Goal: Information Seeking & Learning: Learn about a topic

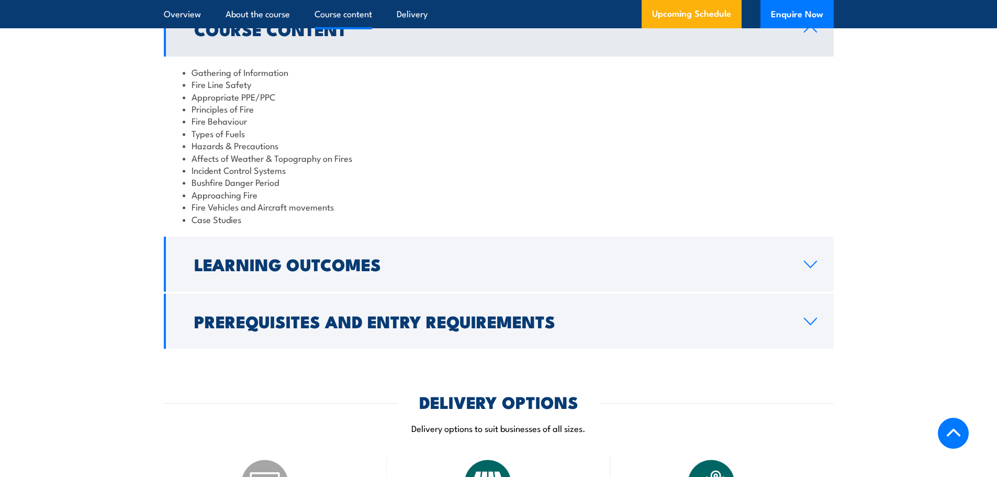
scroll to position [890, 0]
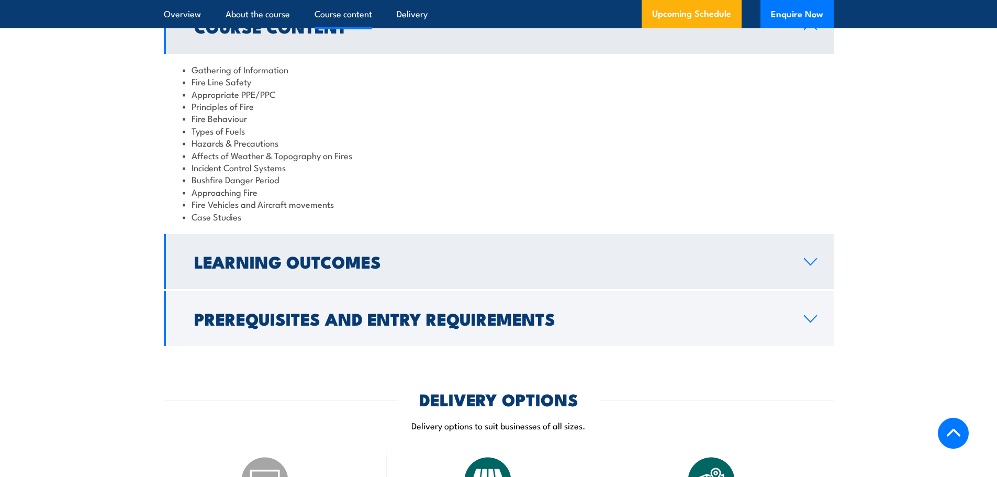
click at [331, 259] on h2 "Learning Outcomes" at bounding box center [490, 261] width 593 height 15
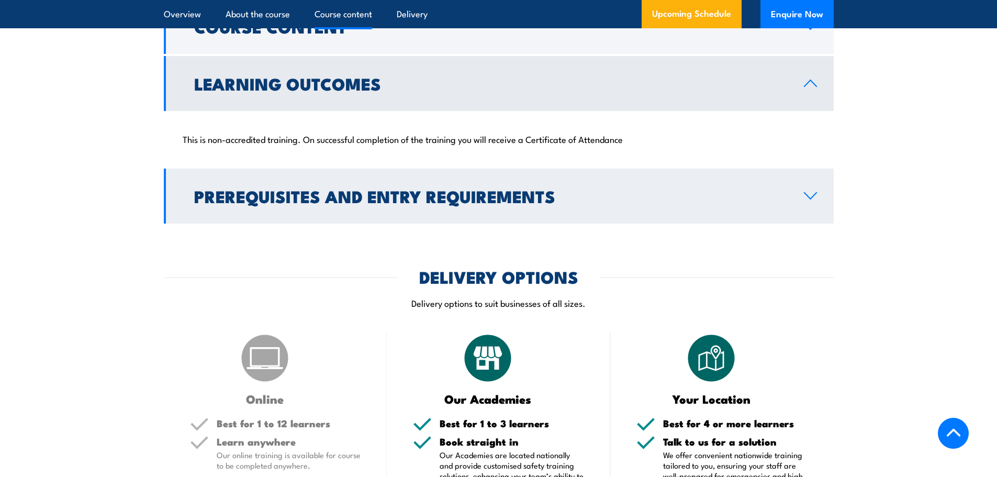
click at [288, 188] on h2 "Prerequisites and Entry Requirements" at bounding box center [490, 195] width 593 height 15
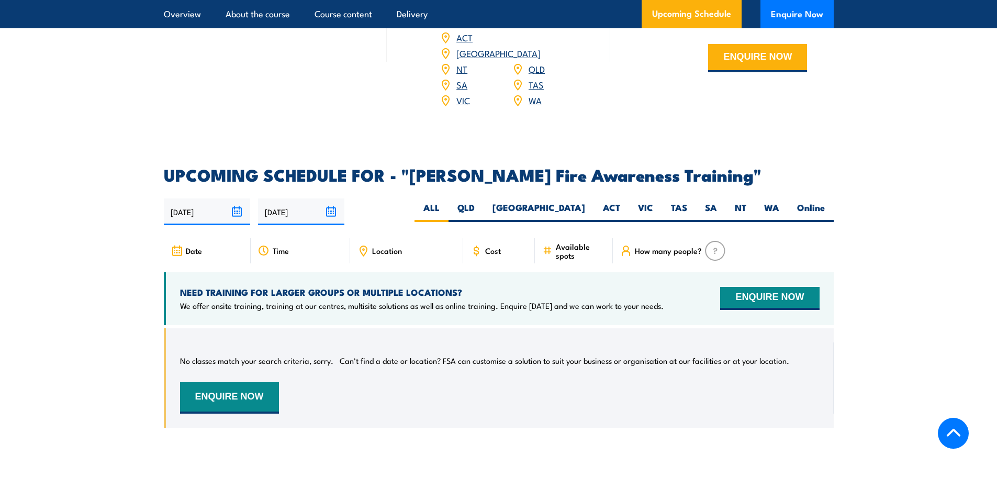
scroll to position [1518, 0]
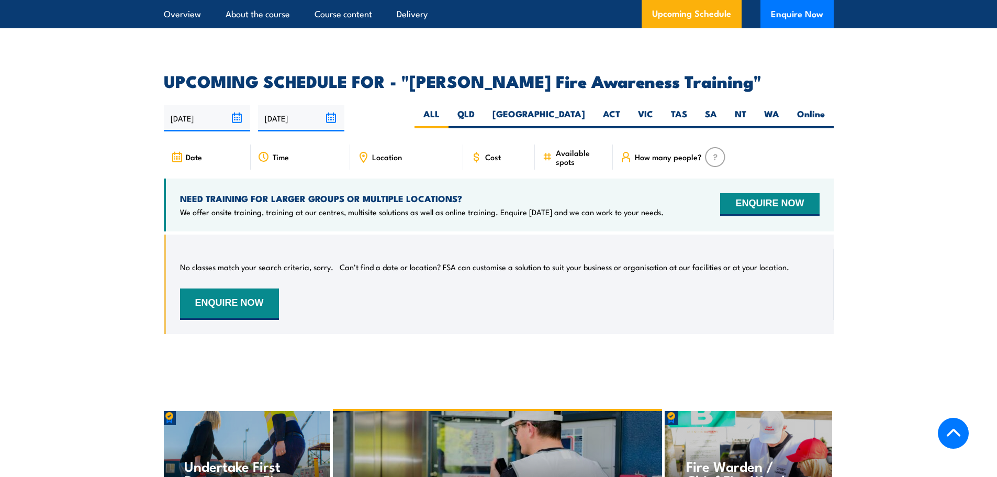
click at [501, 144] on div "Cost" at bounding box center [499, 156] width 72 height 25
click at [578, 108] on label "[GEOGRAPHIC_DATA]" at bounding box center [539, 118] width 110 height 20
click at [585, 108] on input "[GEOGRAPHIC_DATA]" at bounding box center [588, 111] width 7 height 7
radio input "true"
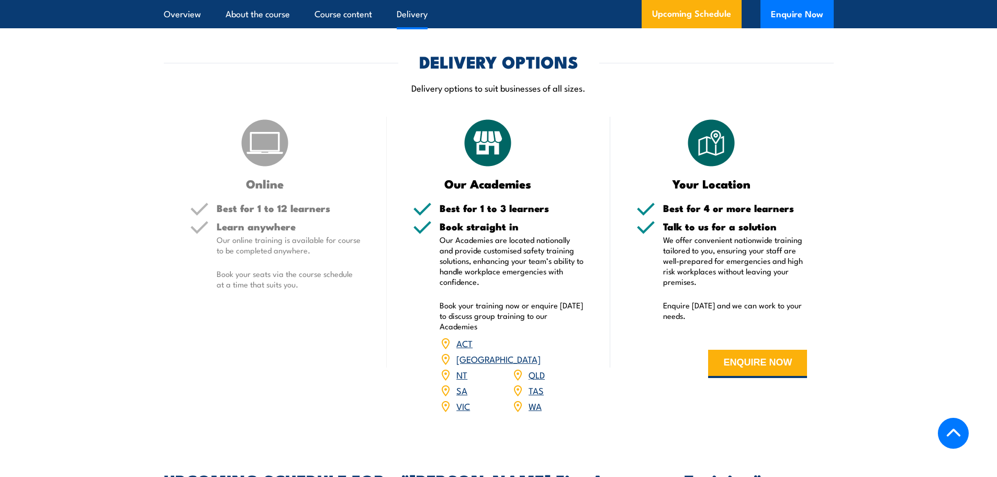
scroll to position [1201, 0]
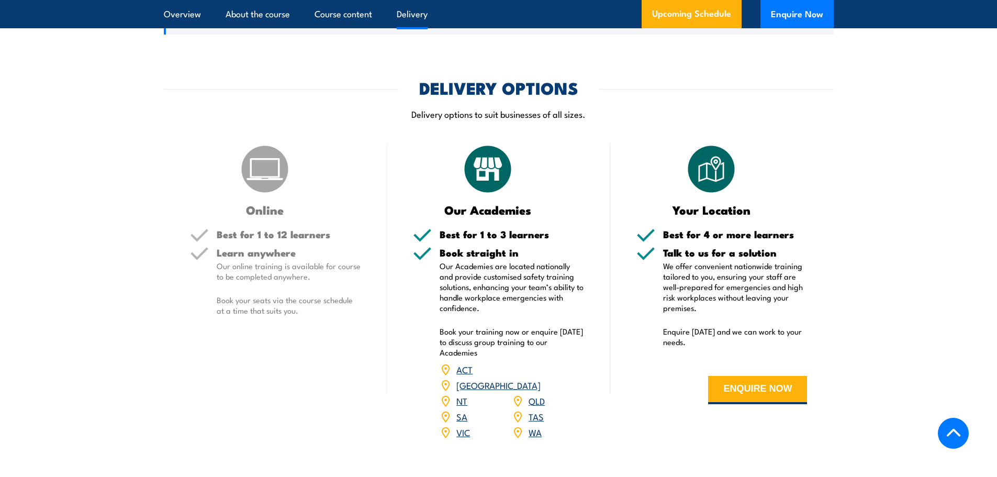
click at [263, 261] on p "Our online training is available for course to be completed anywhere." at bounding box center [289, 271] width 144 height 21
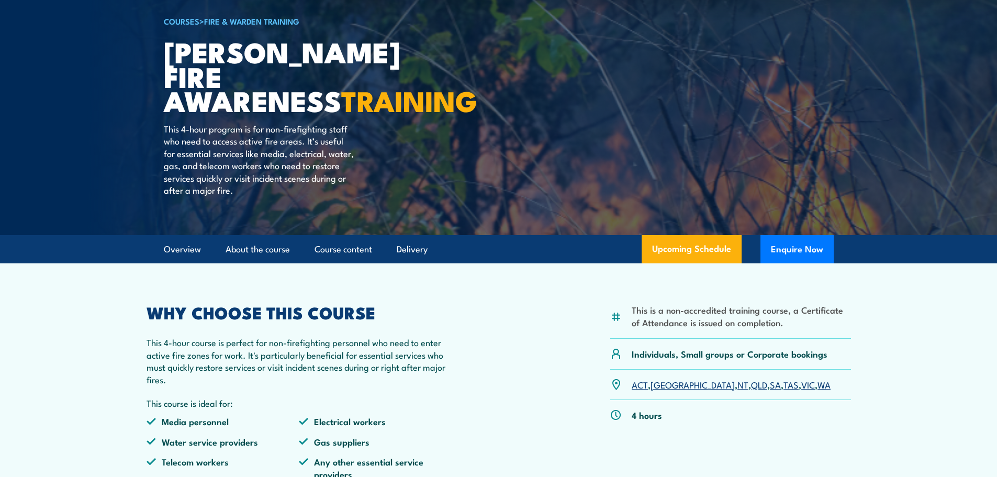
scroll to position [60, 0]
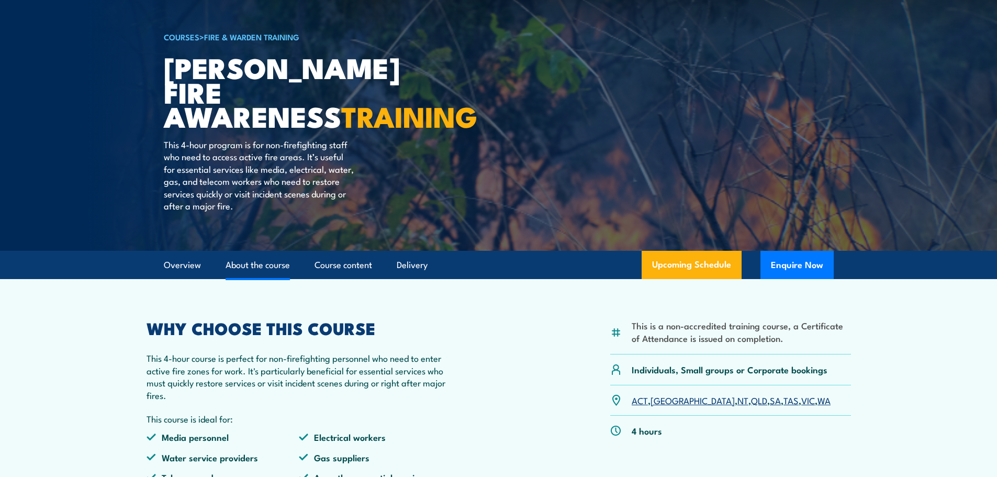
click at [255, 264] on link "About the course" at bounding box center [258, 265] width 64 height 28
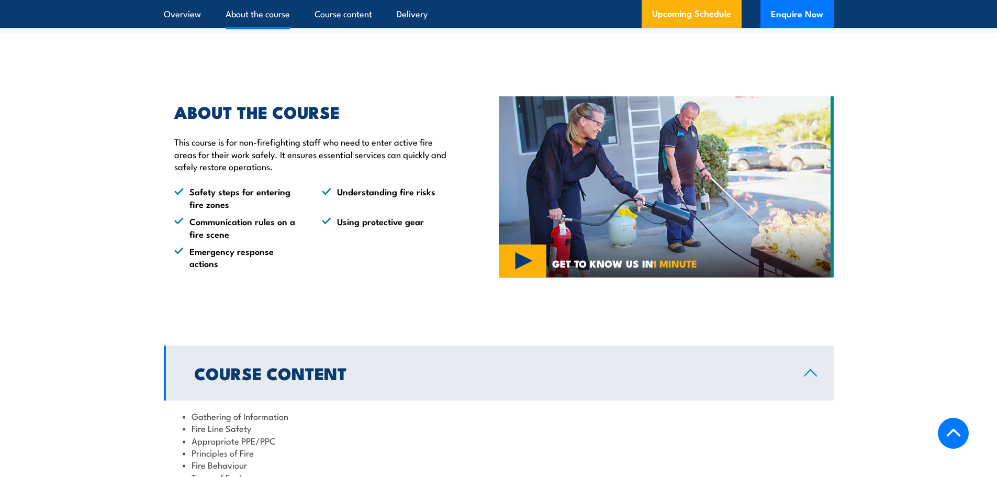
scroll to position [556, 0]
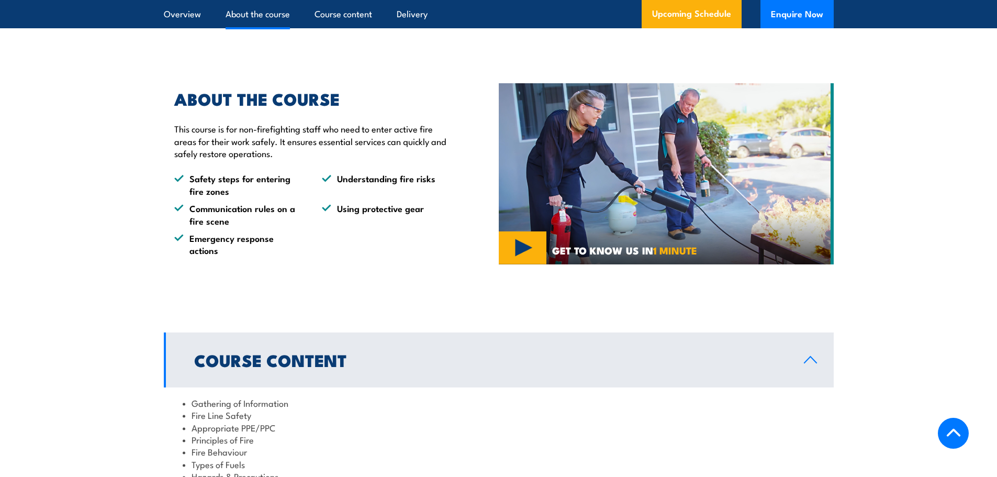
click at [329, 332] on link "Course Content" at bounding box center [499, 359] width 670 height 55
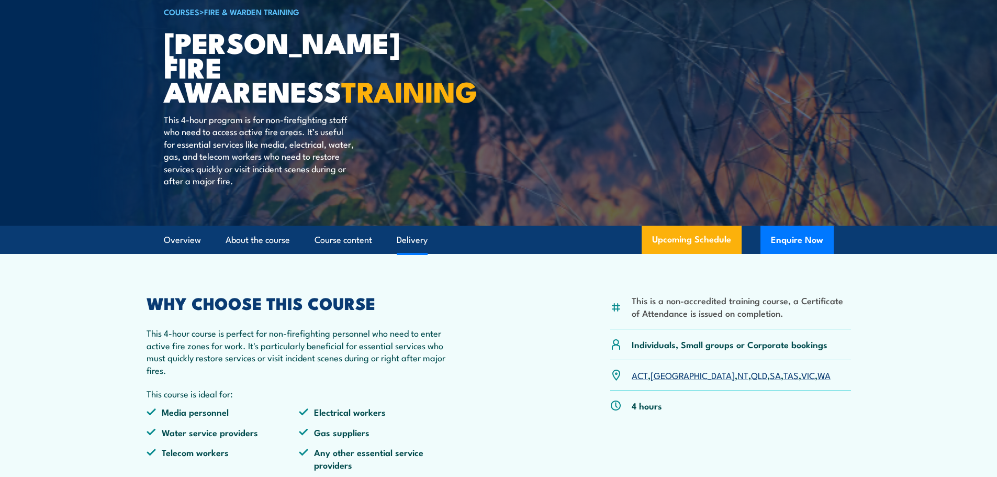
click at [404, 243] on link "Delivery" at bounding box center [412, 240] width 31 height 28
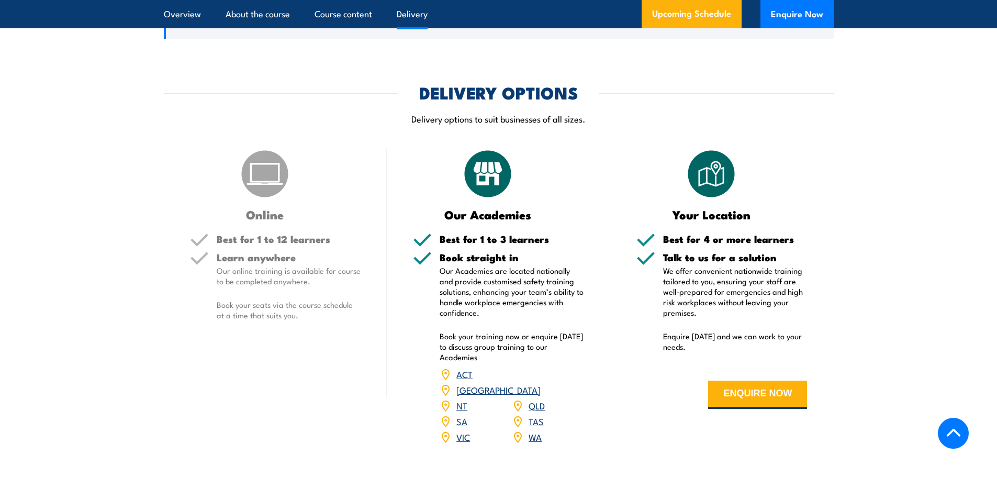
scroll to position [1026, 0]
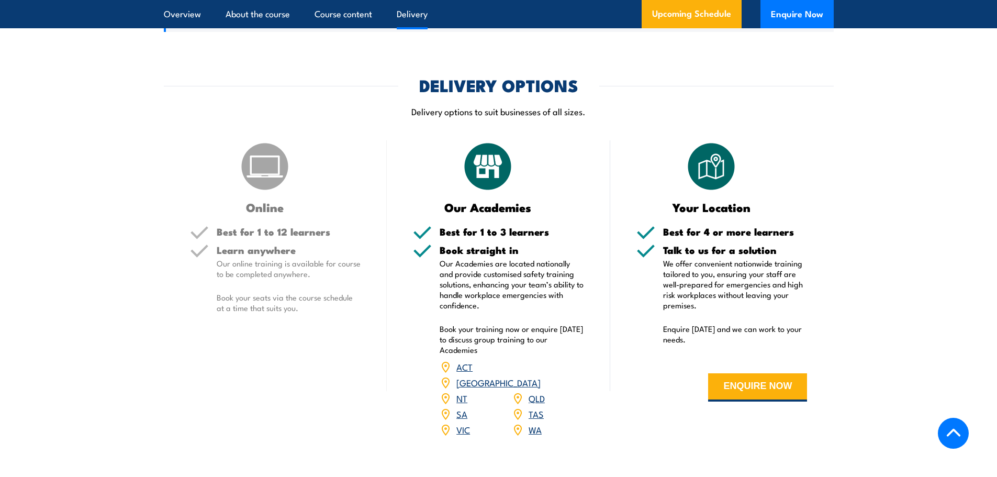
click at [238, 227] on h5 "Best for 1 to 12 learners" at bounding box center [289, 232] width 144 height 10
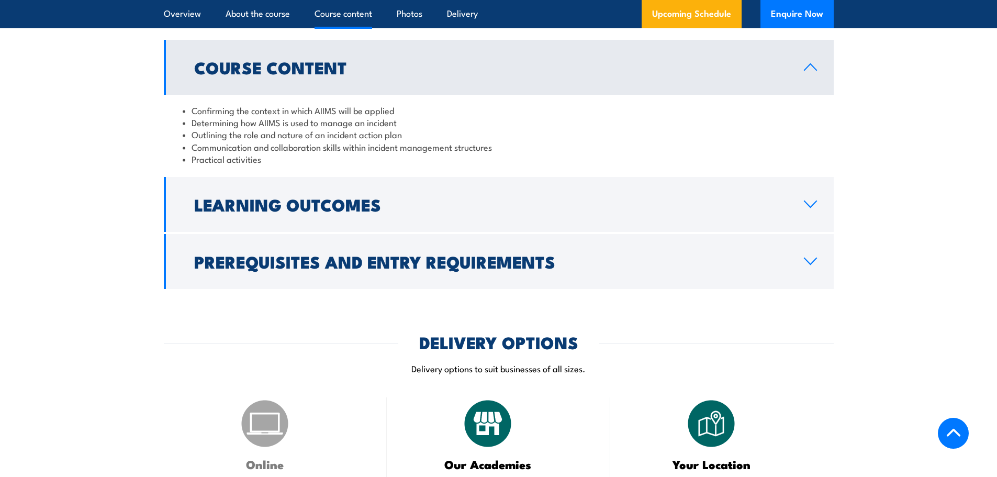
scroll to position [1047, 0]
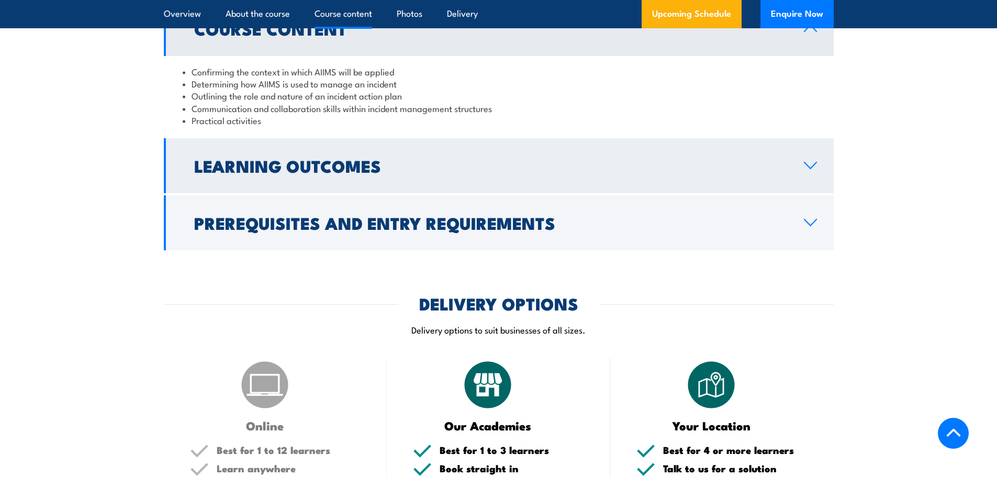
click at [237, 169] on link "Learning Outcomes" at bounding box center [499, 165] width 670 height 55
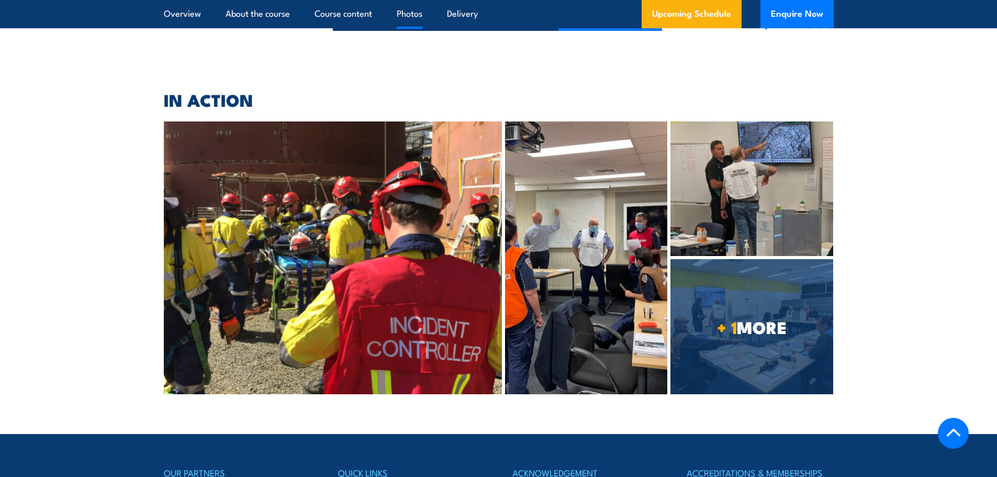
scroll to position [2460, 0]
